Goal: Communication & Community: Answer question/provide support

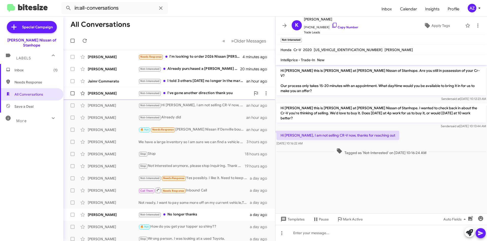
click at [117, 92] on div "[PERSON_NAME]" at bounding box center [113, 93] width 51 height 5
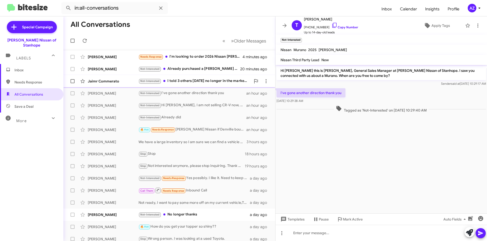
click at [112, 81] on div "Jaimr Commerato" at bounding box center [113, 81] width 51 height 5
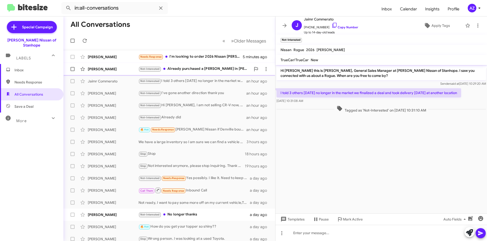
click at [110, 73] on div "[PERSON_NAME]-Interested Already purchased a [PERSON_NAME] in [PERSON_NAME][GEO…" at bounding box center [168, 69] width 203 height 10
click at [114, 55] on div "[PERSON_NAME]" at bounding box center [113, 56] width 51 height 5
